Goal: Navigation & Orientation: Find specific page/section

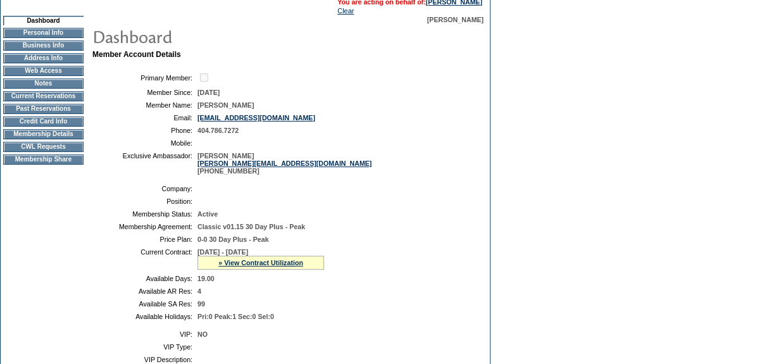
scroll to position [115, 0]
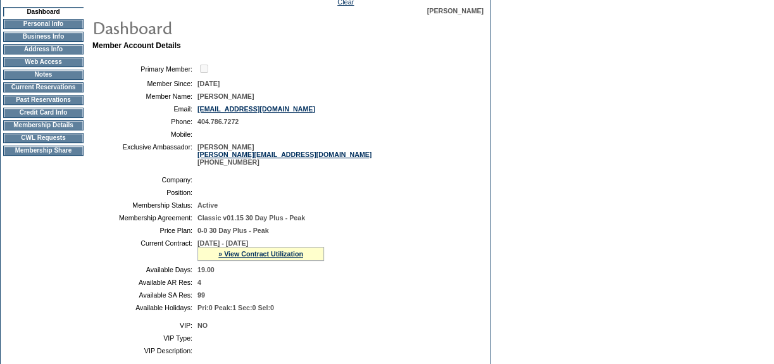
click at [73, 143] on td "CWL Requests" at bounding box center [43, 138] width 80 height 10
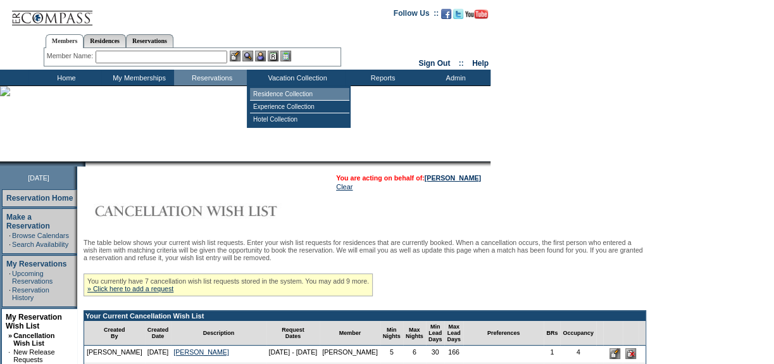
click at [271, 92] on td "Residence Collection" at bounding box center [299, 94] width 99 height 13
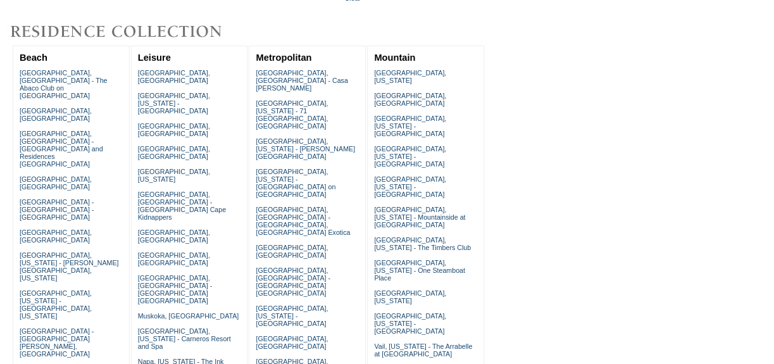
scroll to position [172, 0]
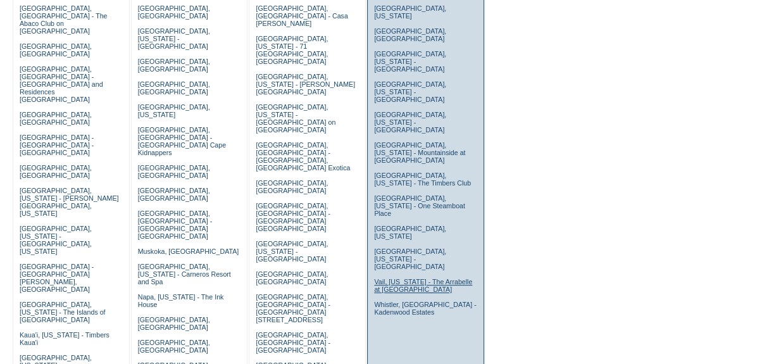
click at [389, 278] on link "Vail, Colorado - The Arrabelle at Vail Square" at bounding box center [423, 285] width 98 height 15
